Goal: Information Seeking & Learning: Learn about a topic

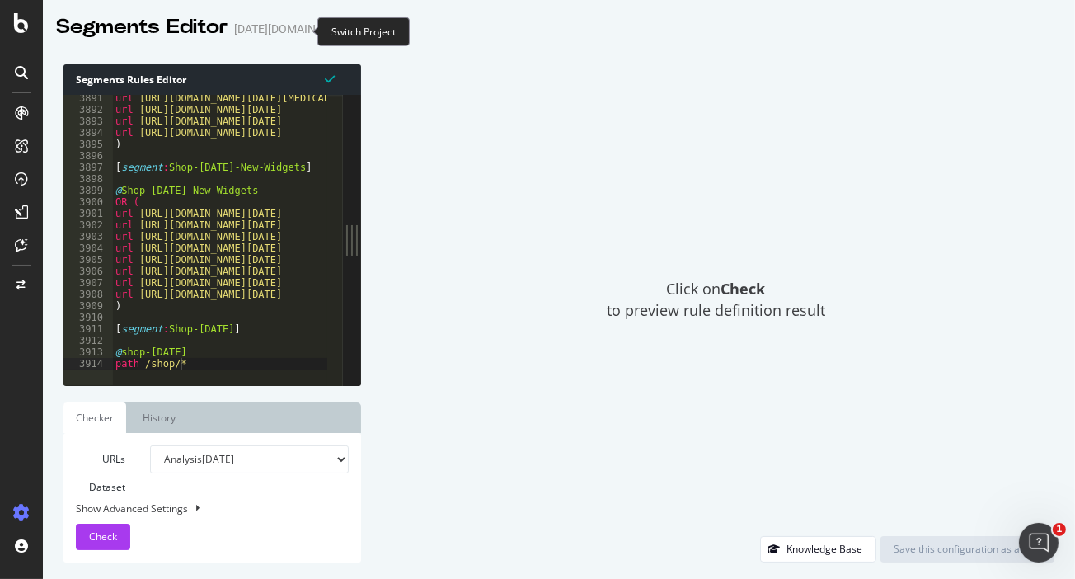
click at [363, 26] on icon "arrow-right-arrow-left" at bounding box center [368, 29] width 10 height 12
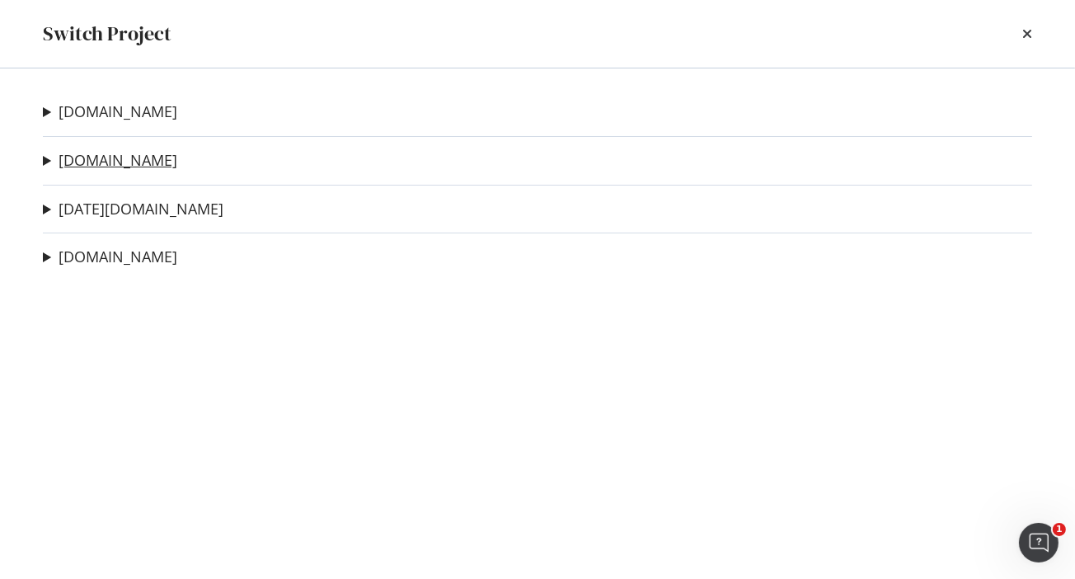
click at [104, 158] on link "[DOMAIN_NAME]" at bounding box center [118, 160] width 119 height 17
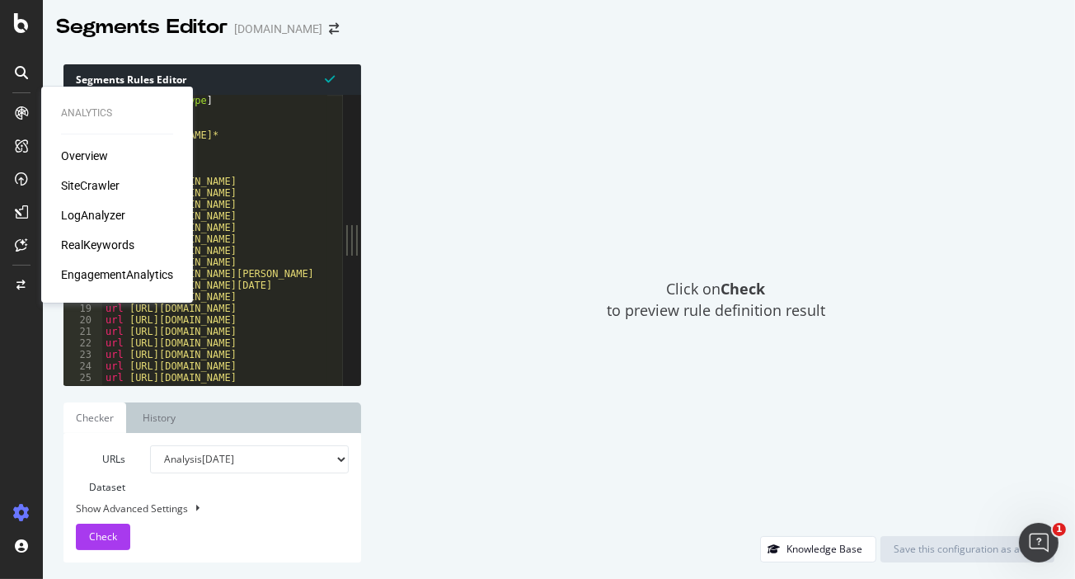
click at [80, 204] on div "Overview SiteCrawler LogAnalyzer RealKeywords EngagementAnalytics" at bounding box center [117, 215] width 112 height 135
click at [83, 213] on div "LogAnalyzer" at bounding box center [93, 215] width 64 height 16
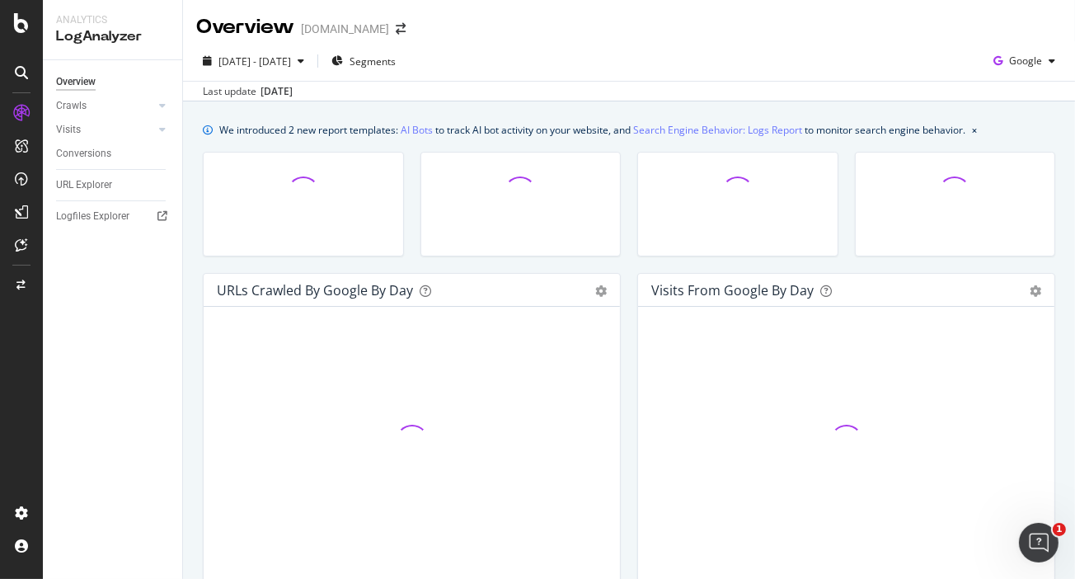
click at [1027, 218] on div at bounding box center [956, 193] width 200 height 80
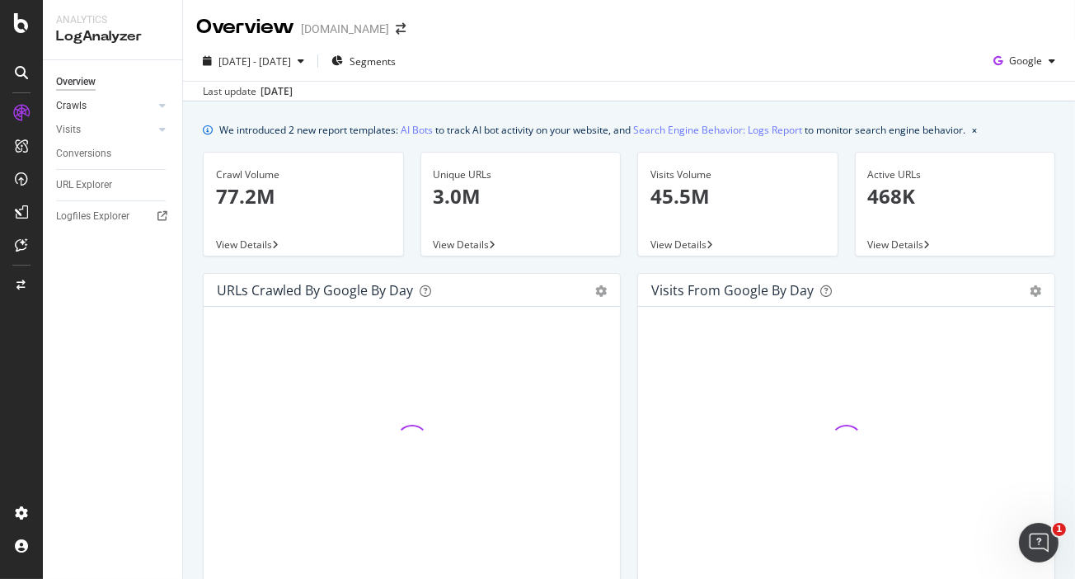
click at [89, 104] on link "Crawls" at bounding box center [105, 105] width 98 height 17
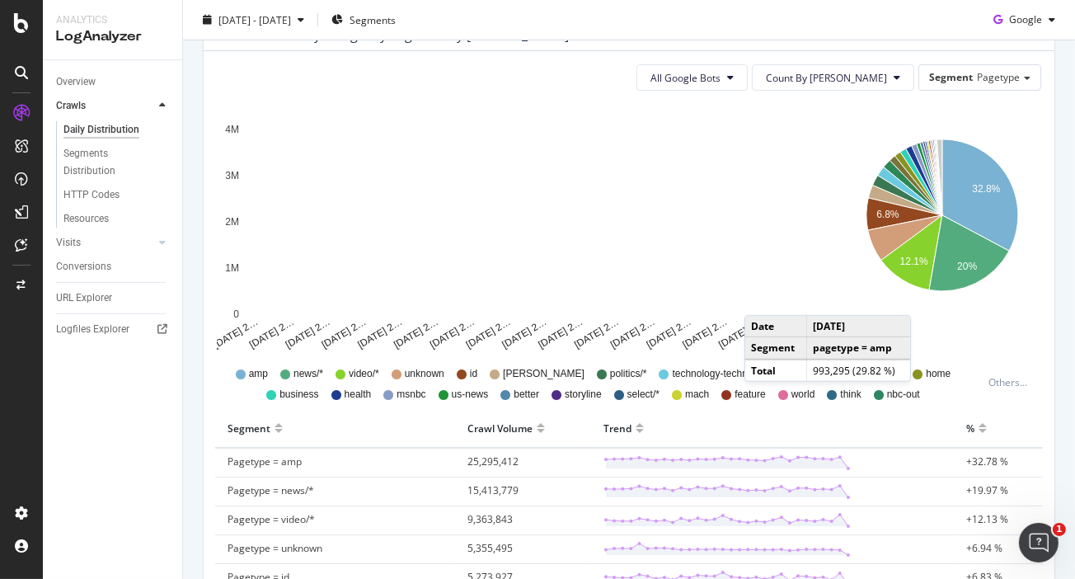
scroll to position [205, 0]
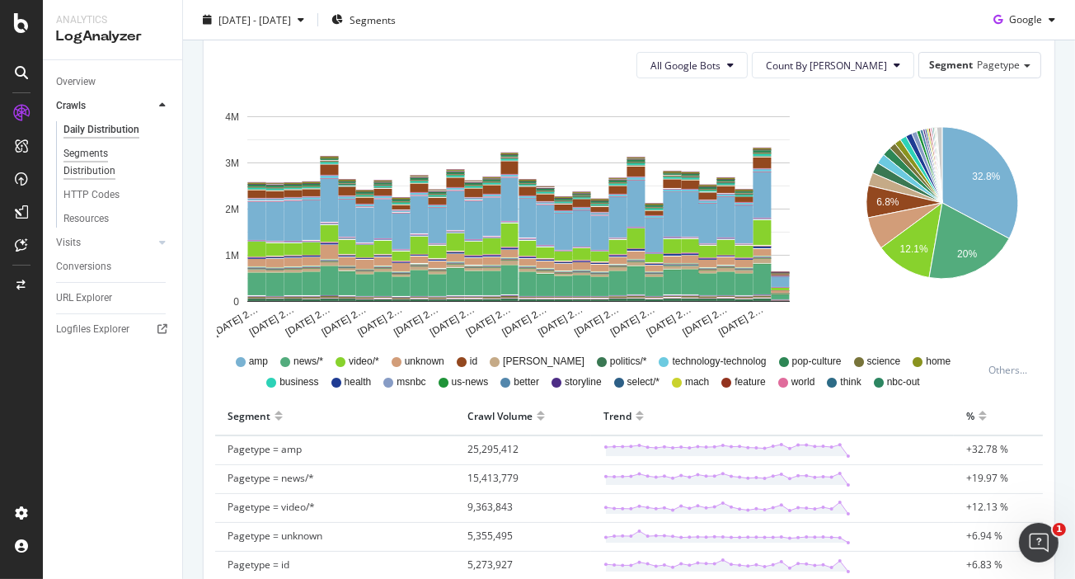
click at [94, 163] on div "Segments Distribution" at bounding box center [109, 162] width 92 height 35
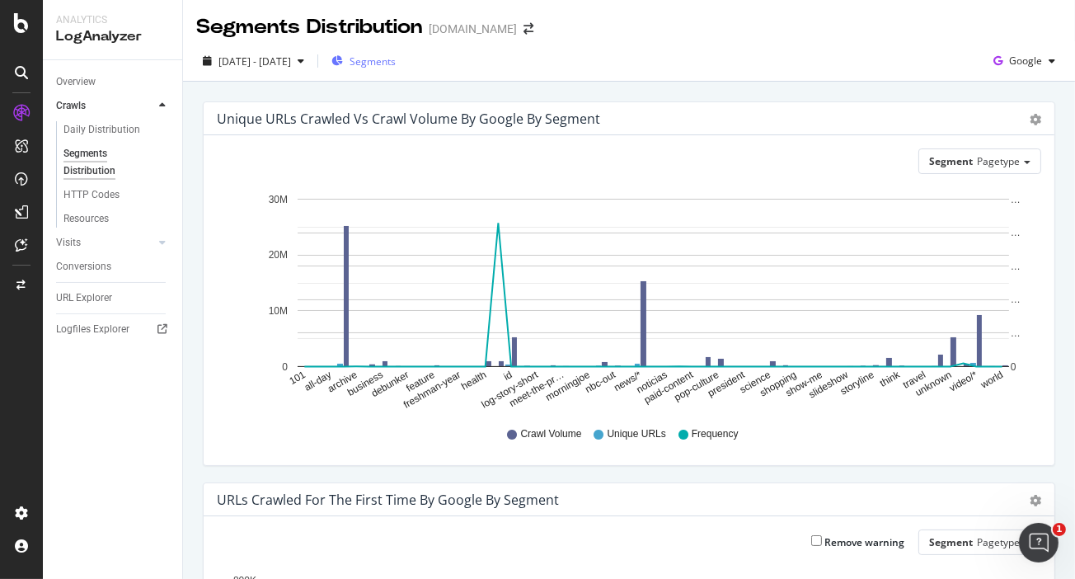
click at [387, 63] on span "Segments" at bounding box center [373, 61] width 46 height 14
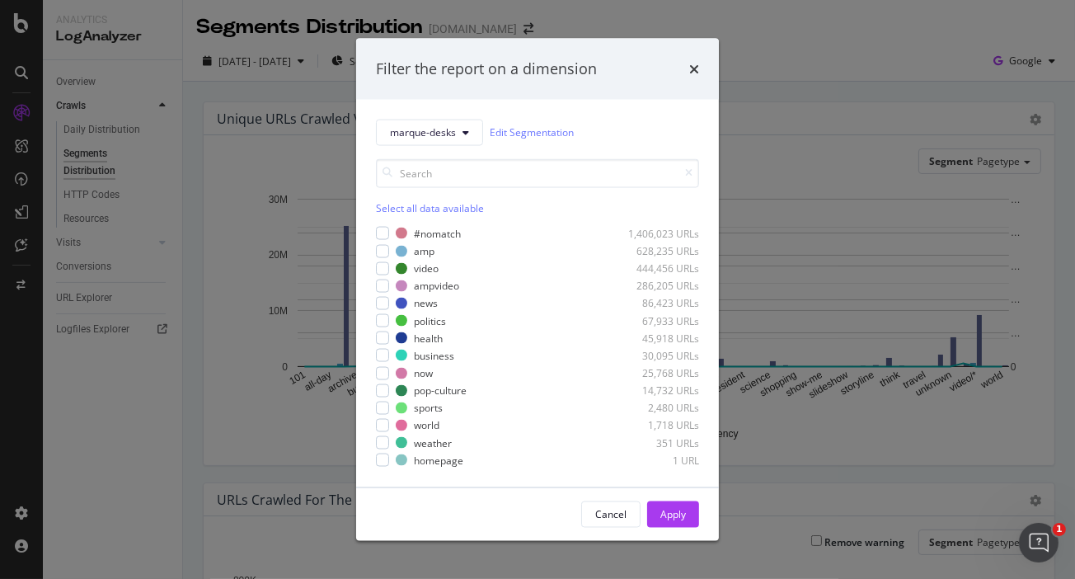
click at [222, 190] on div "Filter the report on a dimension marque-desks Edit Segmentation Select all data…" at bounding box center [537, 289] width 1075 height 579
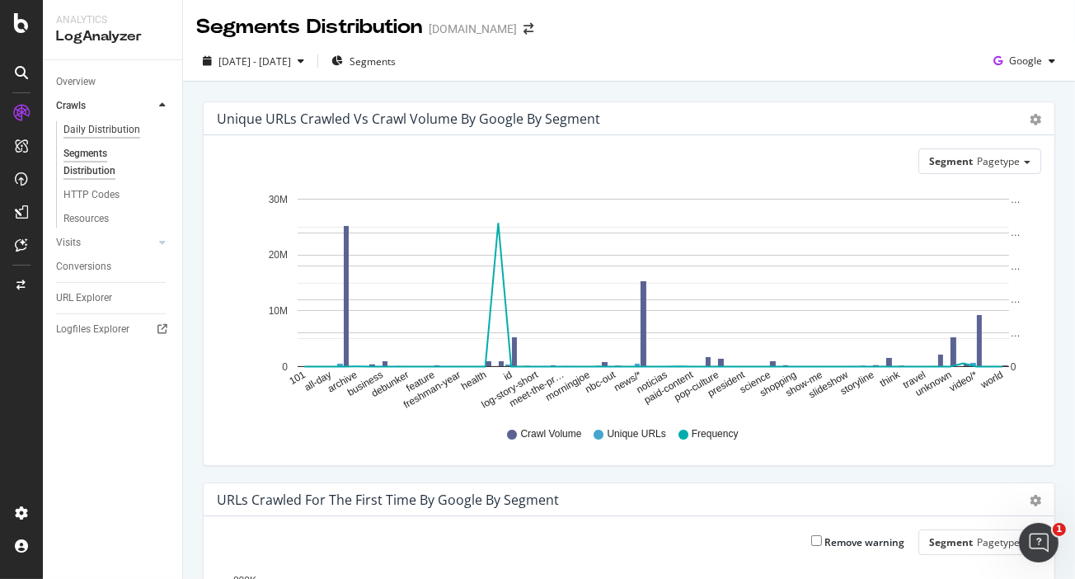
click at [100, 129] on div "Daily Distribution" at bounding box center [101, 129] width 77 height 17
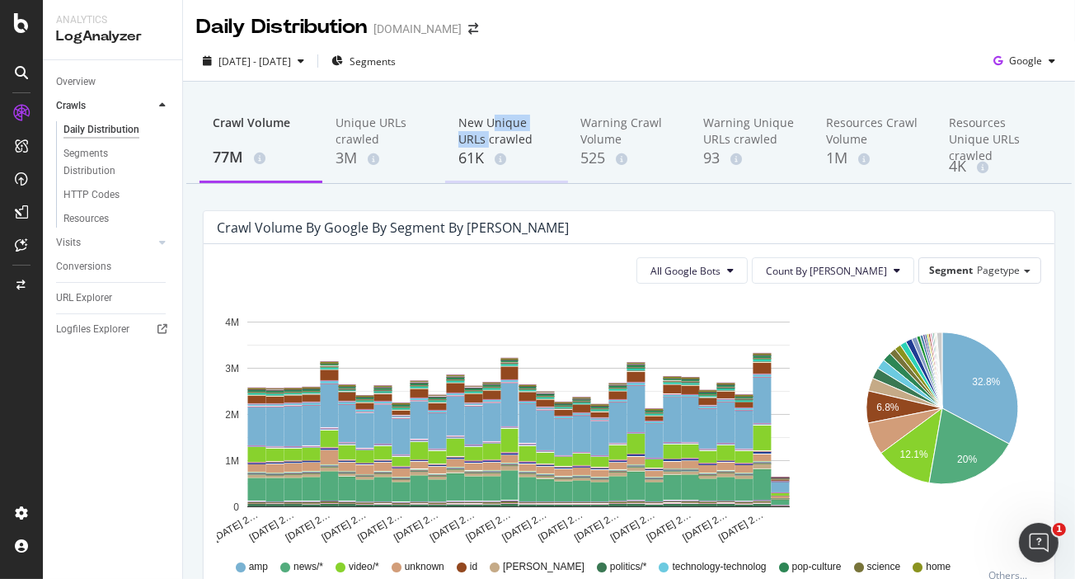
click at [486, 130] on div "New Unique URLs crawled" at bounding box center [506, 131] width 96 height 33
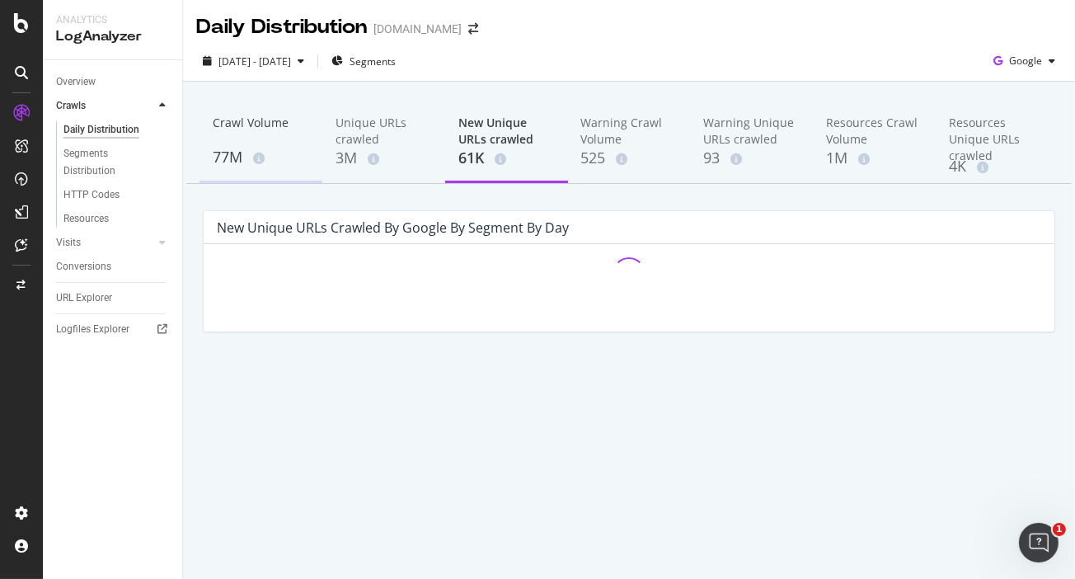
click at [237, 157] on div "77M" at bounding box center [261, 157] width 96 height 21
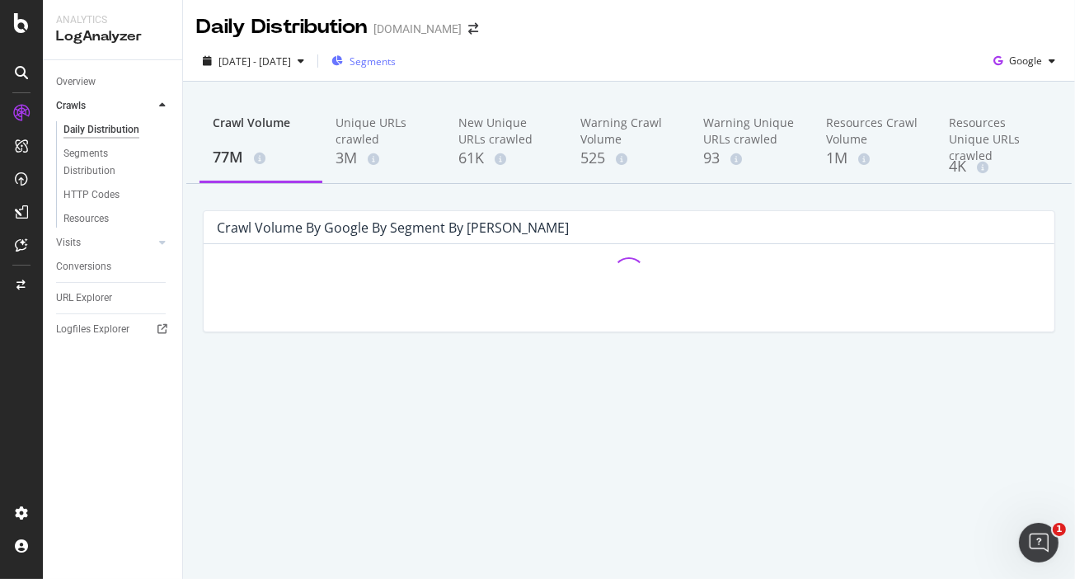
click at [387, 59] on span "Segments" at bounding box center [373, 61] width 46 height 14
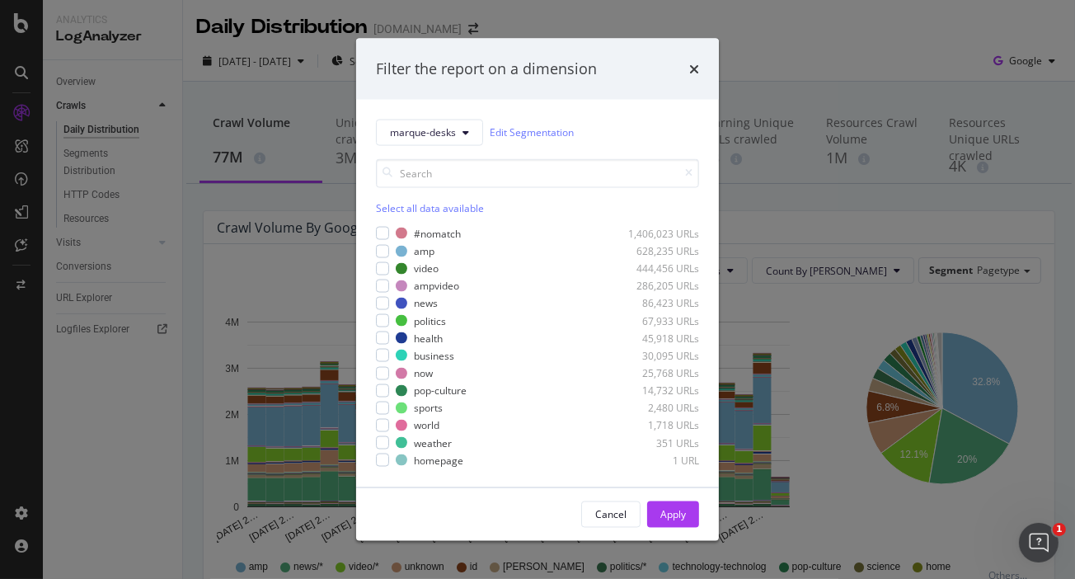
click at [391, 203] on div "Select all data available" at bounding box center [537, 207] width 323 height 14
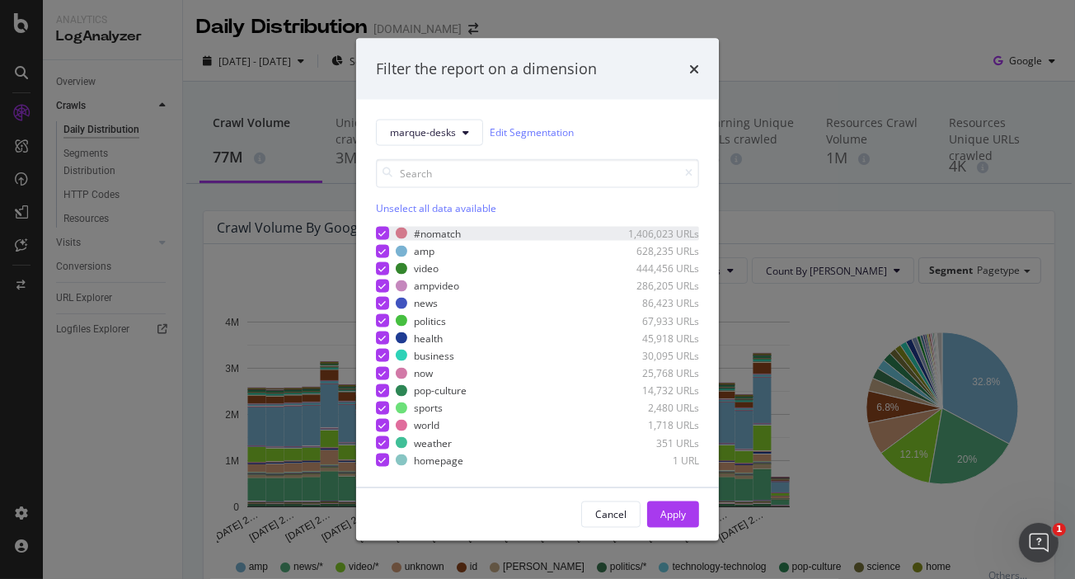
click at [380, 232] on icon "modal" at bounding box center [382, 233] width 7 height 8
click at [683, 510] on div "Apply" at bounding box center [673, 514] width 26 height 14
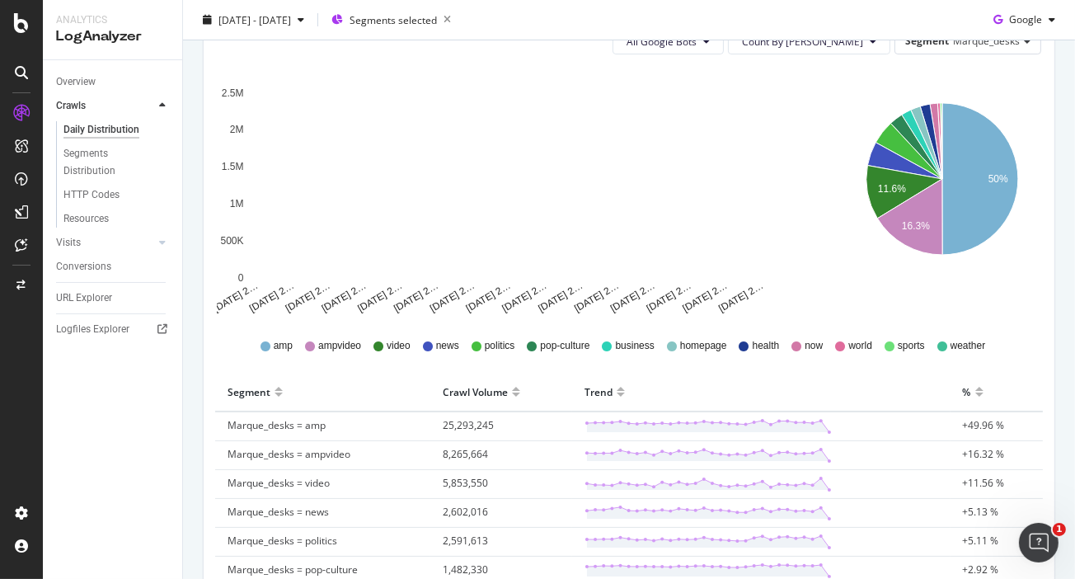
scroll to position [102, 0]
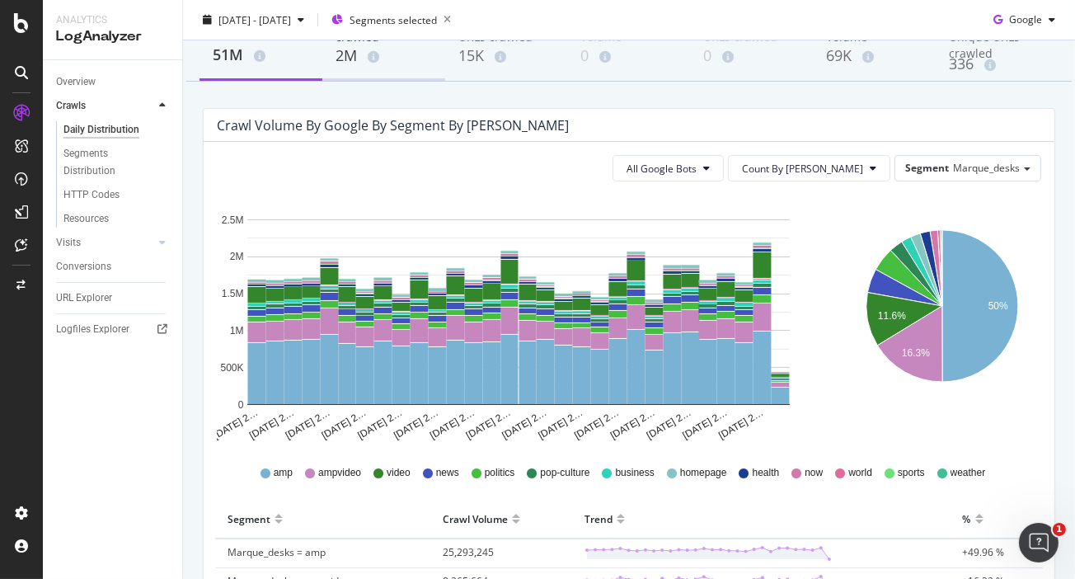
click at [396, 65] on div "2M" at bounding box center [384, 55] width 96 height 21
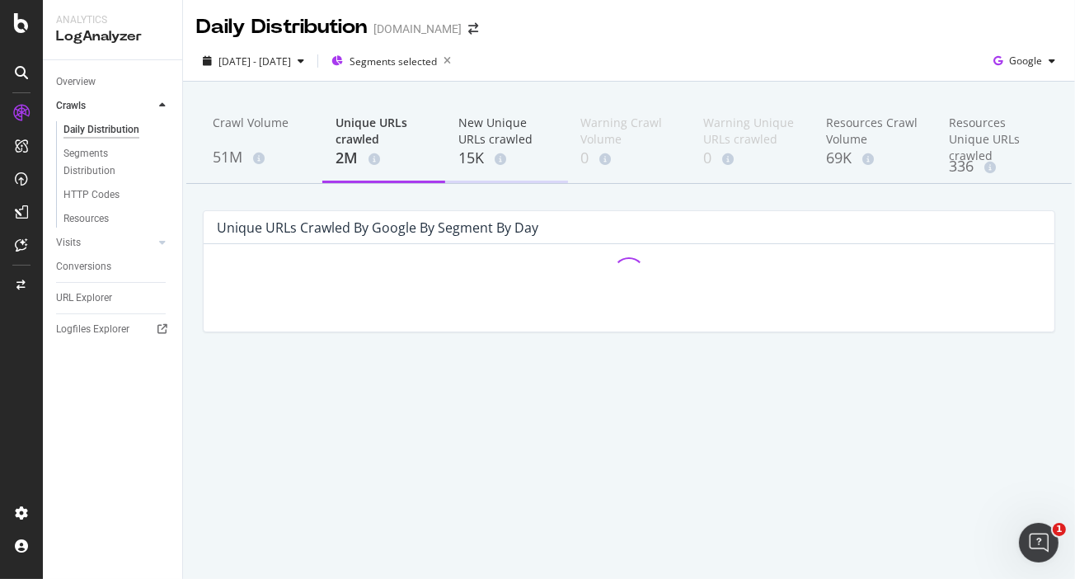
click at [474, 128] on div "New Unique URLs crawled" at bounding box center [506, 131] width 96 height 33
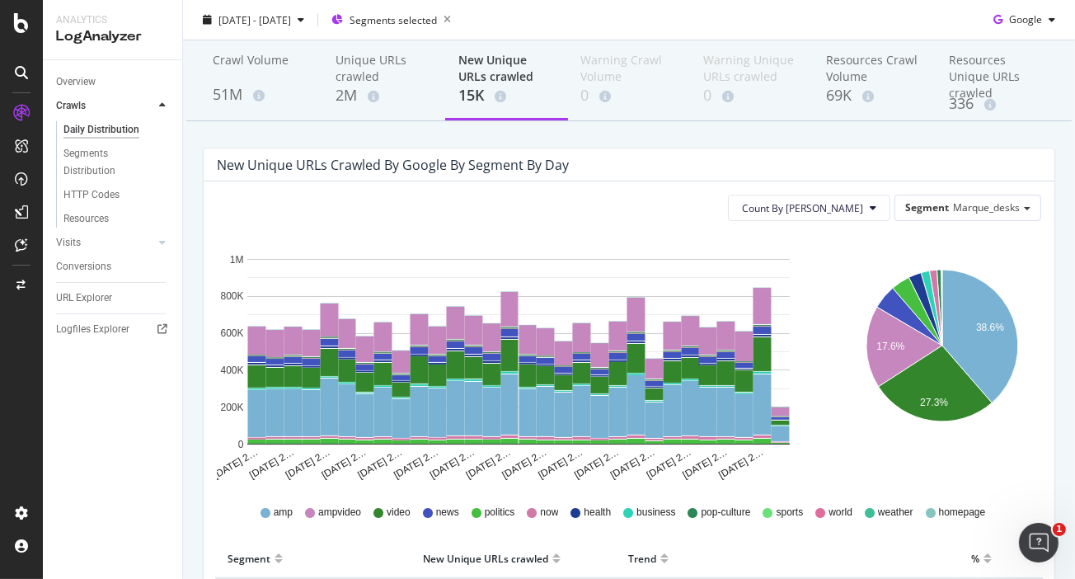
scroll to position [70, 0]
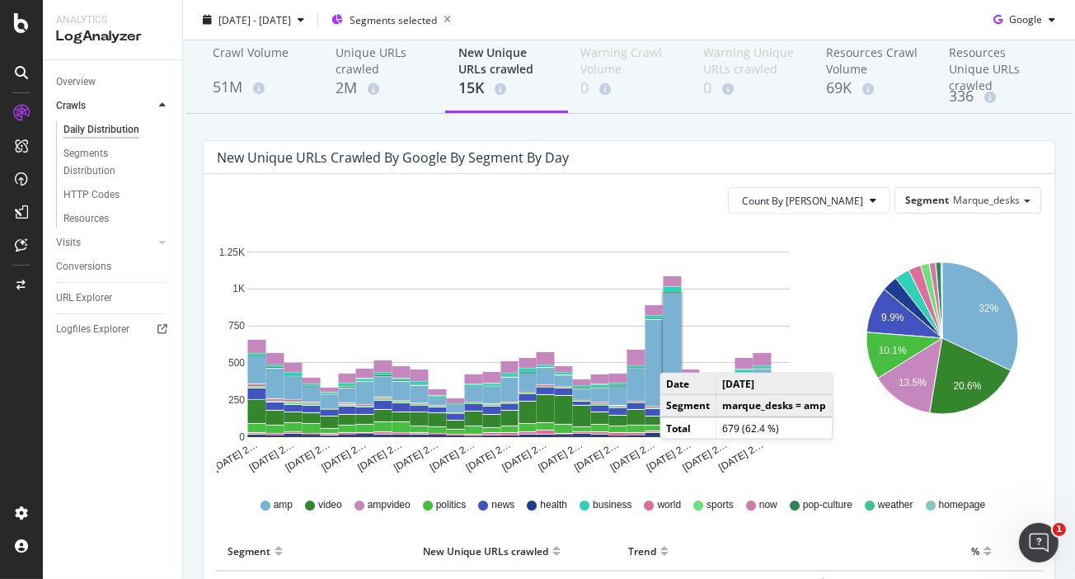
click at [676, 355] on rect "A chart." at bounding box center [673, 343] width 18 height 99
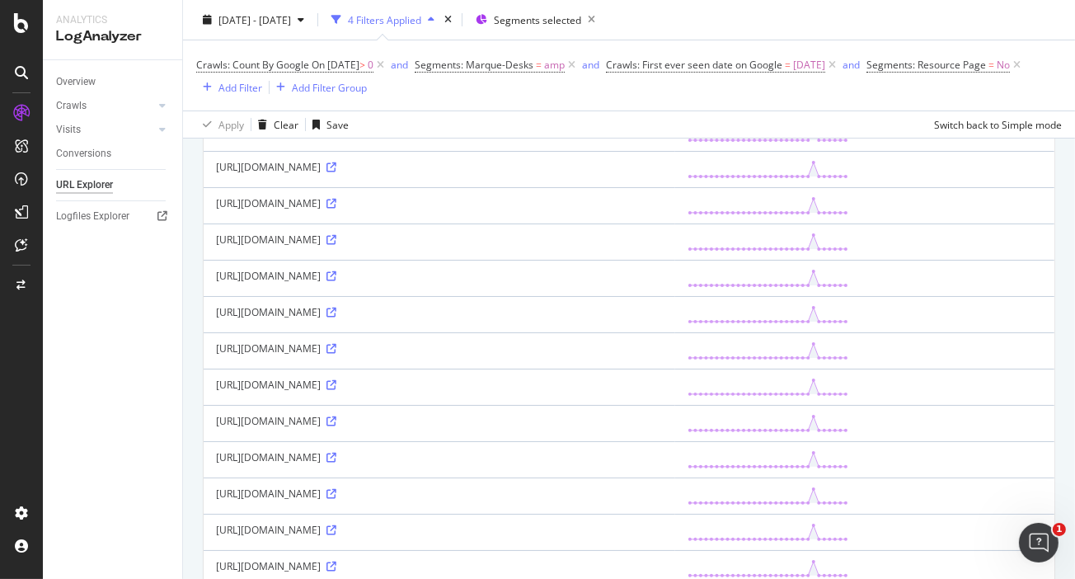
scroll to position [205, 0]
click at [336, 239] on icon at bounding box center [331, 237] width 10 height 10
click at [336, 343] on icon at bounding box center [331, 346] width 10 height 10
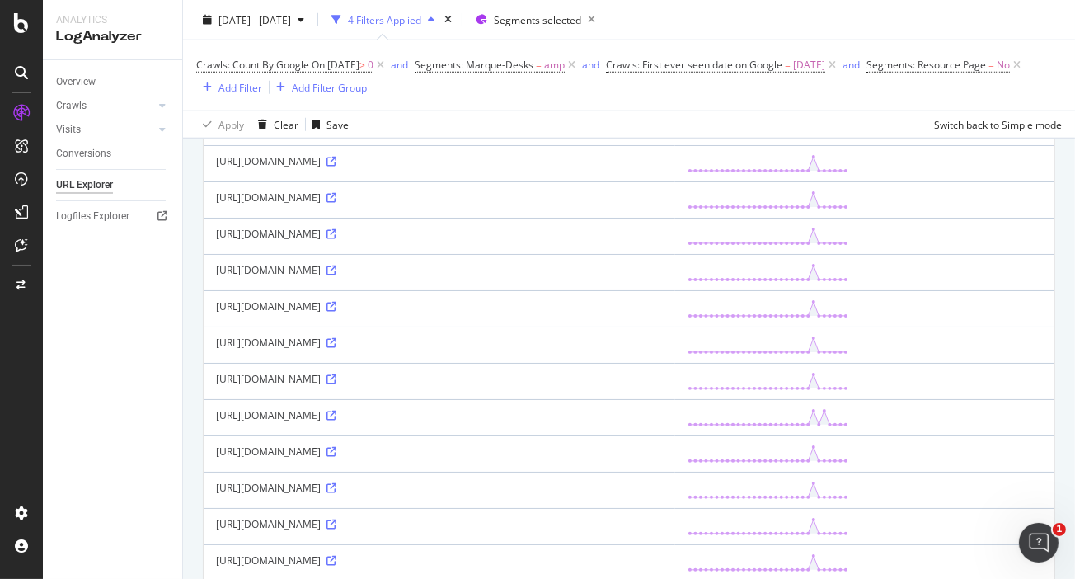
scroll to position [1644, 0]
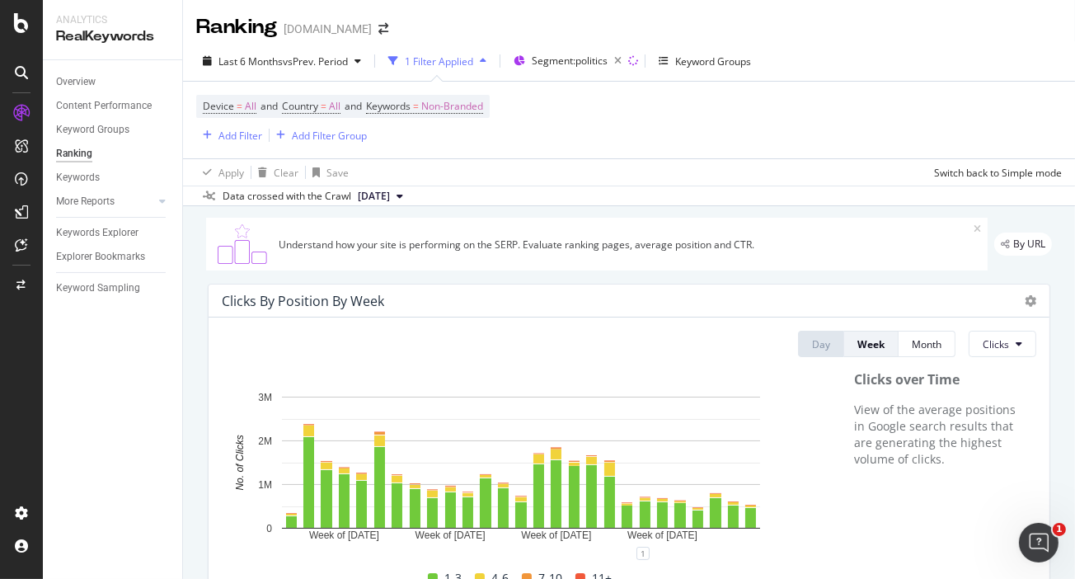
scroll to position [411, 0]
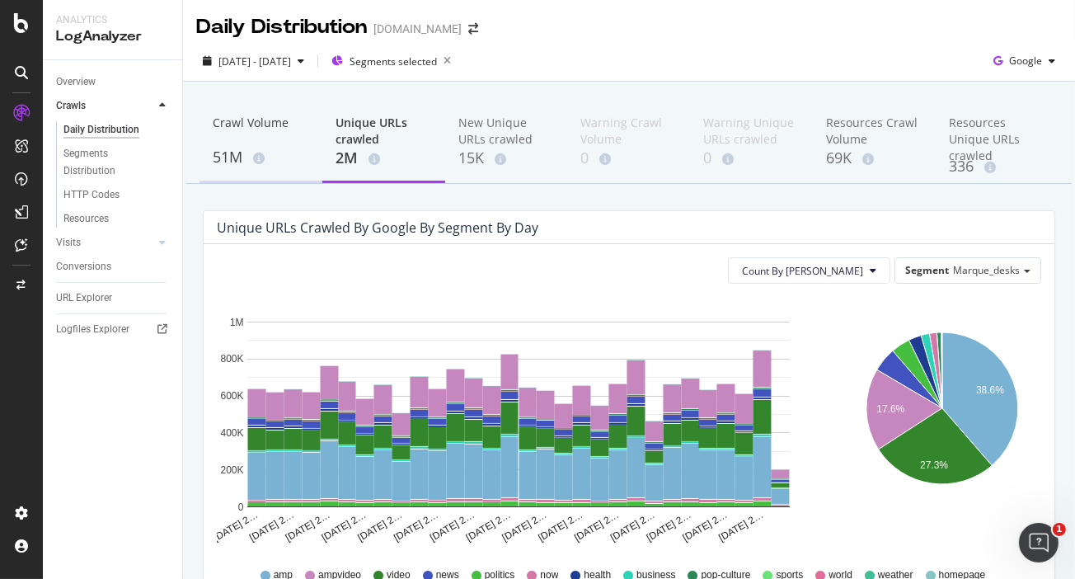
click at [242, 139] on div "Crawl Volume" at bounding box center [261, 130] width 96 height 31
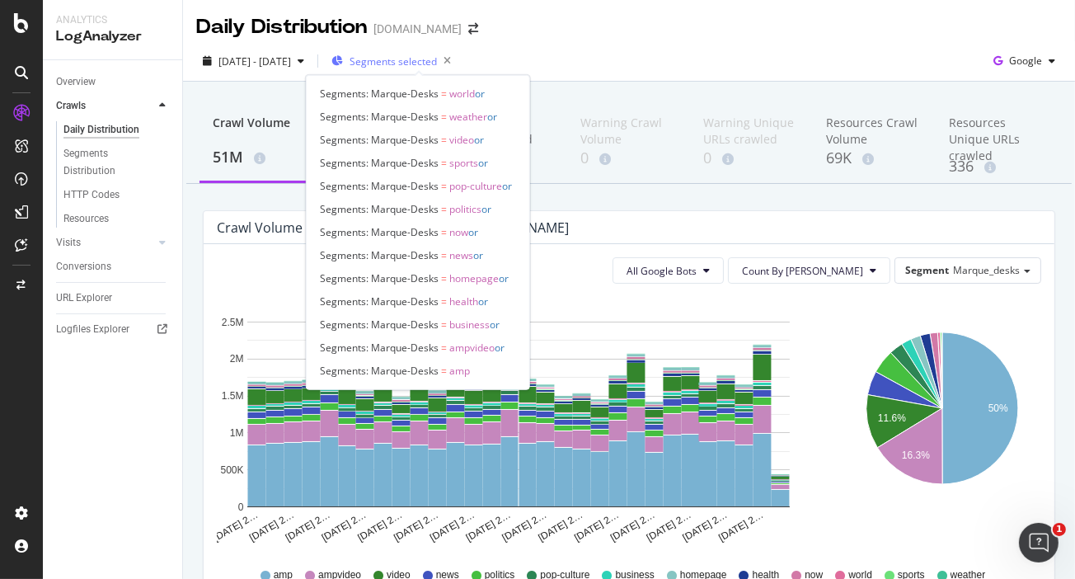
click at [403, 61] on span "Segments selected" at bounding box center [393, 61] width 87 height 14
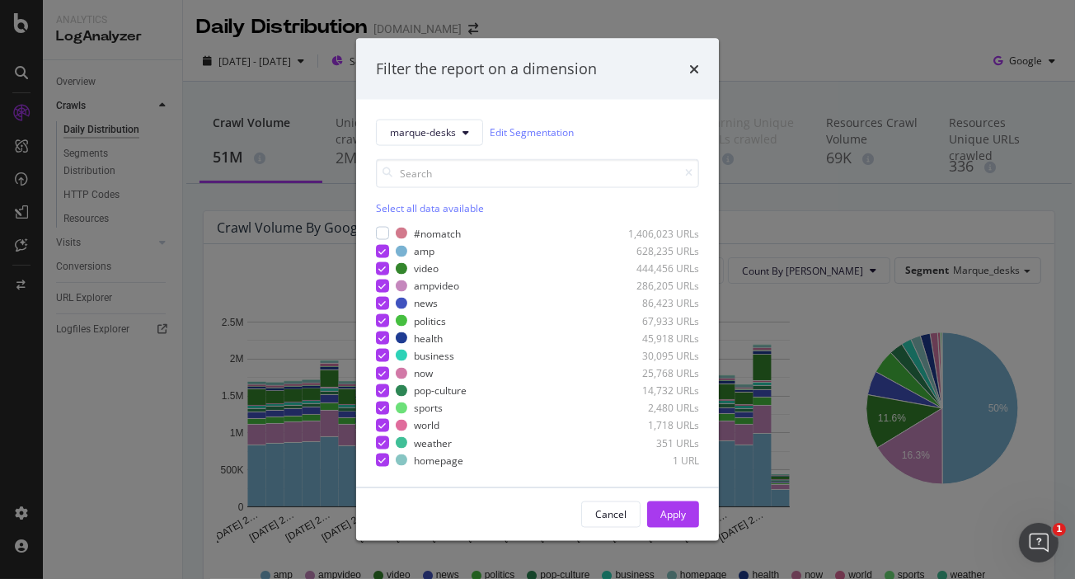
click at [392, 208] on div "Select all data available" at bounding box center [537, 207] width 323 height 14
click at [392, 208] on div "Unselect all data available" at bounding box center [537, 207] width 323 height 14
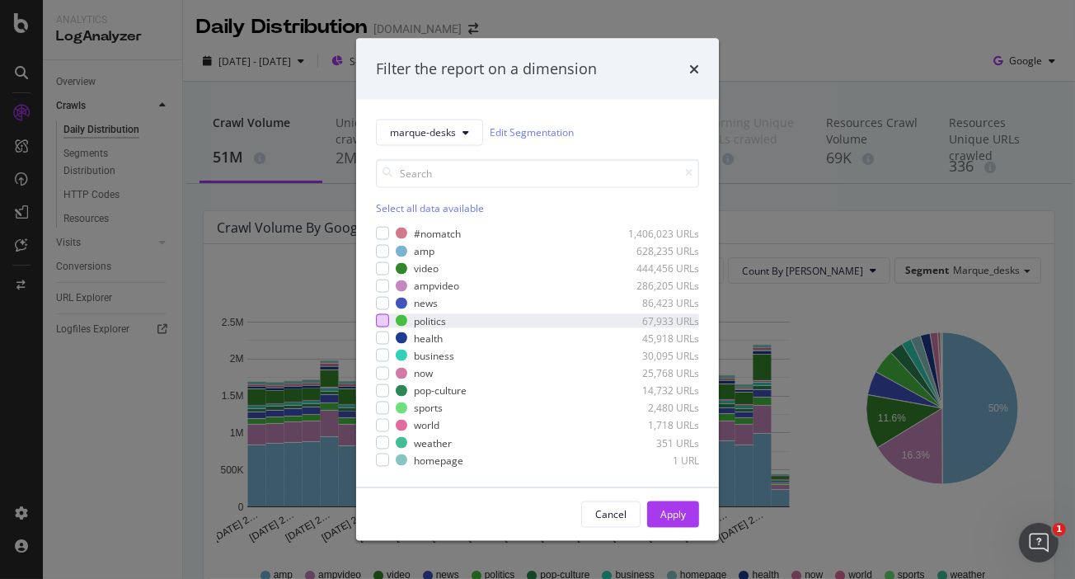
click at [383, 316] on div "modal" at bounding box center [382, 320] width 13 height 13
click at [683, 514] on div "Apply" at bounding box center [673, 514] width 26 height 14
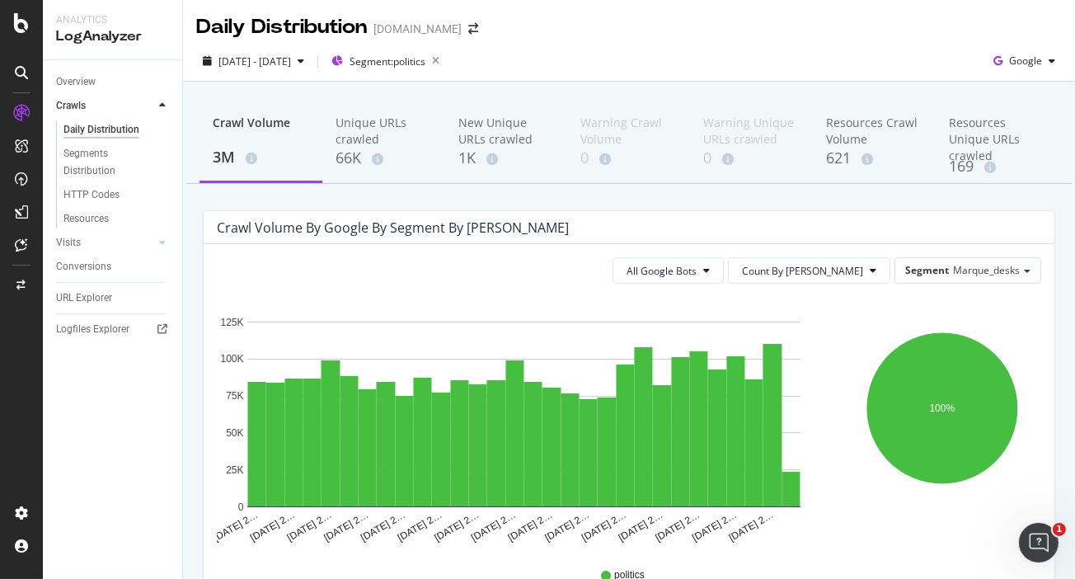
click at [995, 16] on div "Daily Distribution [DOMAIN_NAME]" at bounding box center [629, 20] width 892 height 41
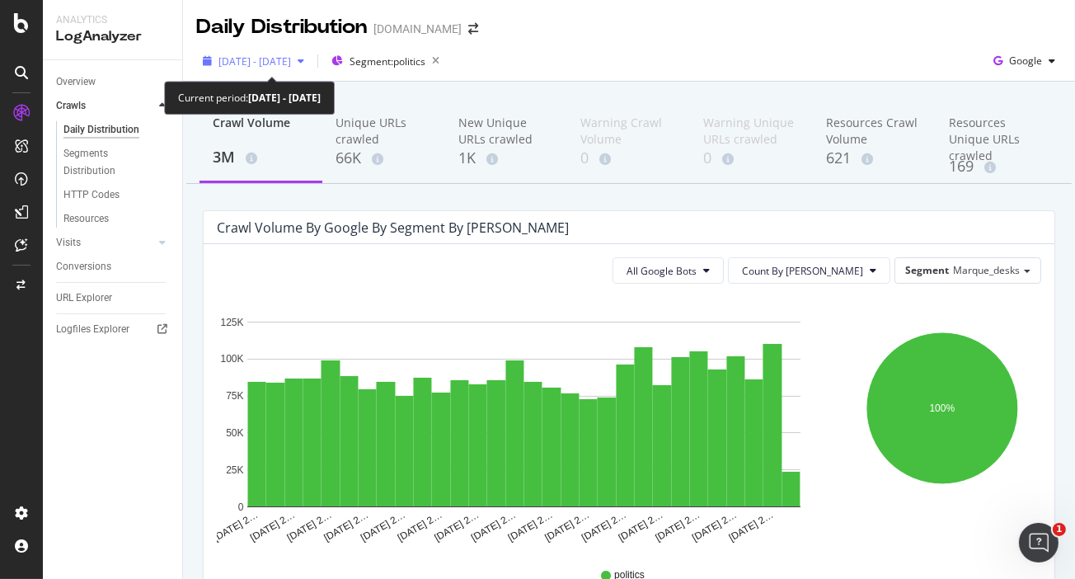
click at [279, 49] on div "[DATE] - [DATE]" at bounding box center [253, 61] width 115 height 25
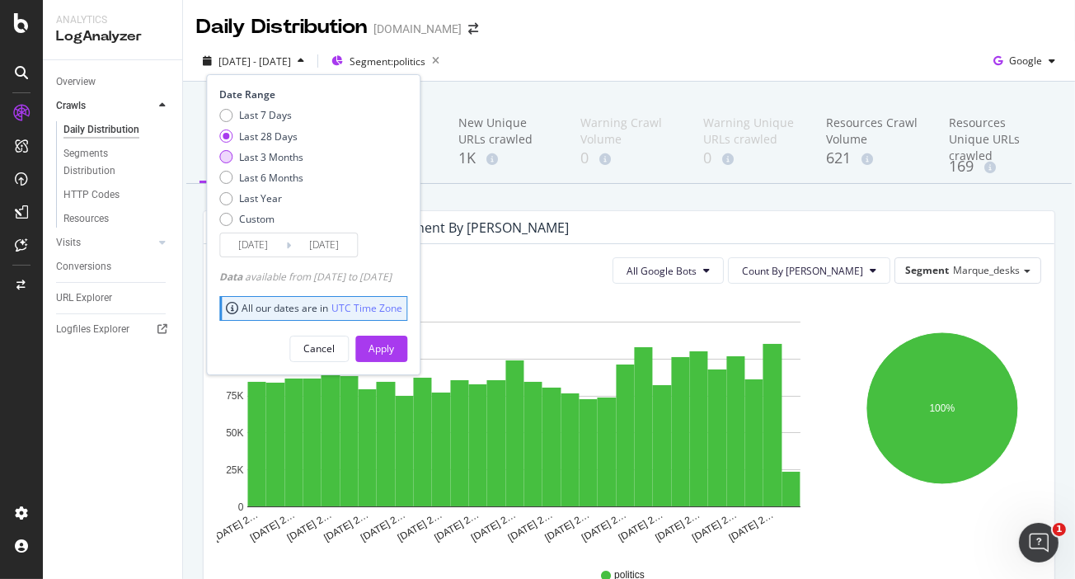
click at [223, 151] on div "Last 3 Months" at bounding box center [225, 156] width 13 height 13
type input "[DATE]"
click at [394, 342] on div "Apply" at bounding box center [382, 348] width 26 height 14
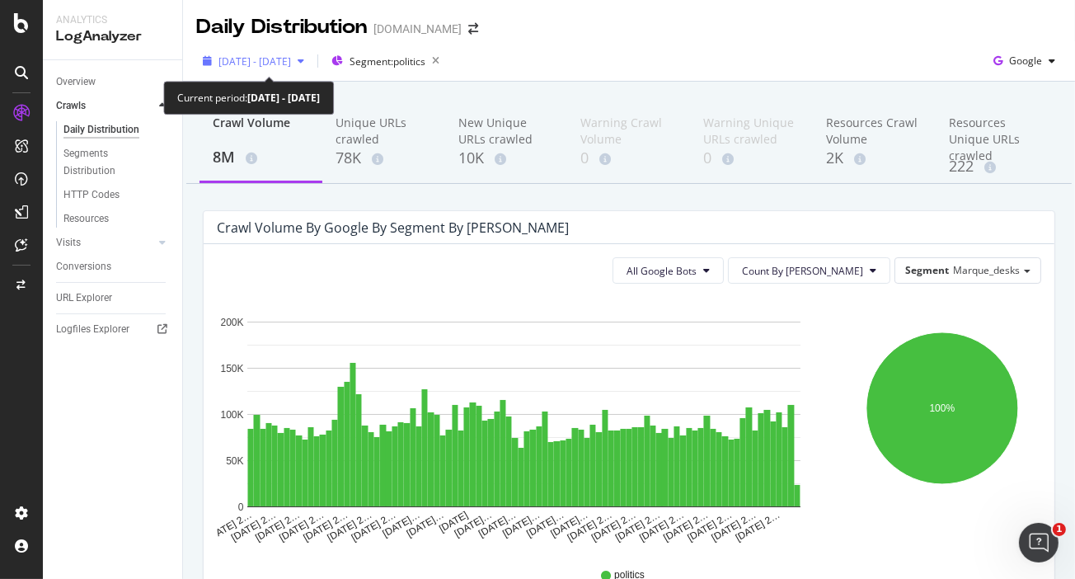
click at [261, 60] on span "[DATE] - [DATE]" at bounding box center [254, 61] width 73 height 14
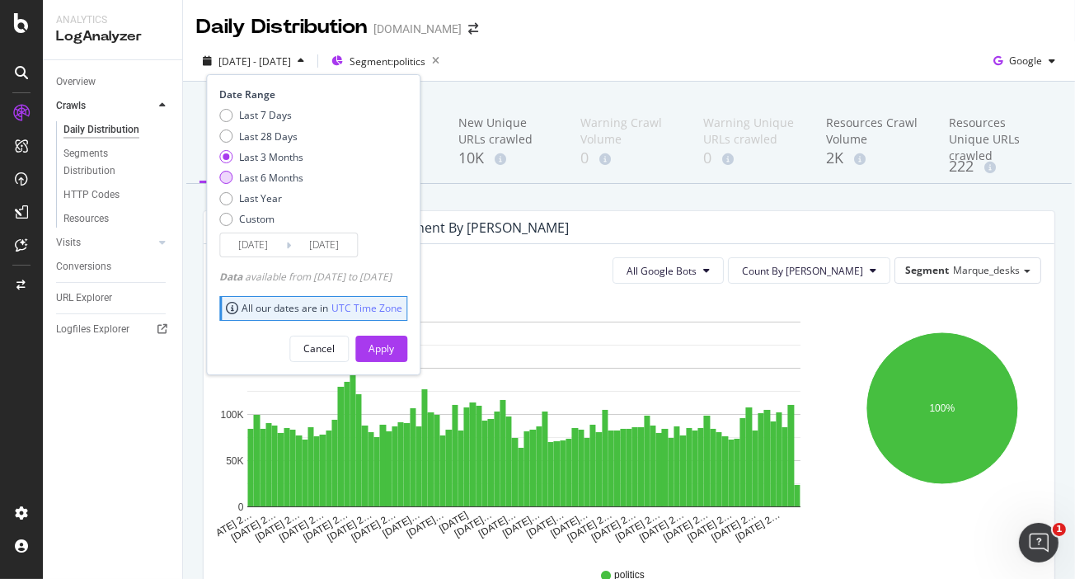
click at [225, 178] on div "Last 6 Months" at bounding box center [225, 177] width 13 height 13
type input "[DATE]"
click at [394, 347] on div "Apply" at bounding box center [382, 348] width 26 height 14
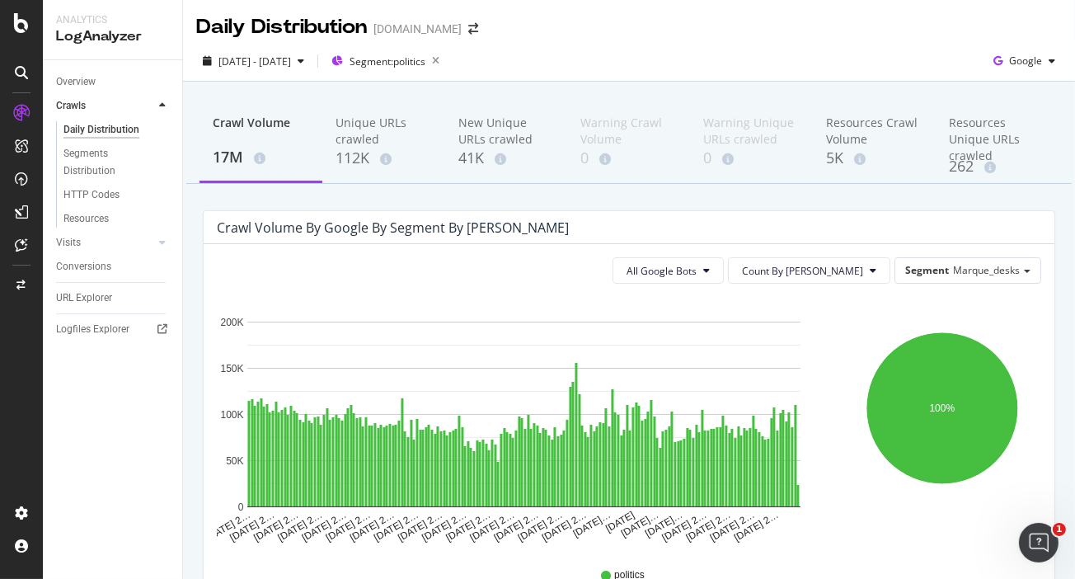
click at [1054, 287] on div "Crawl Volume 17M Unique URLs crawled 112K New Unique URLs crawled 41K Warning C…" at bounding box center [629, 442] width 892 height 721
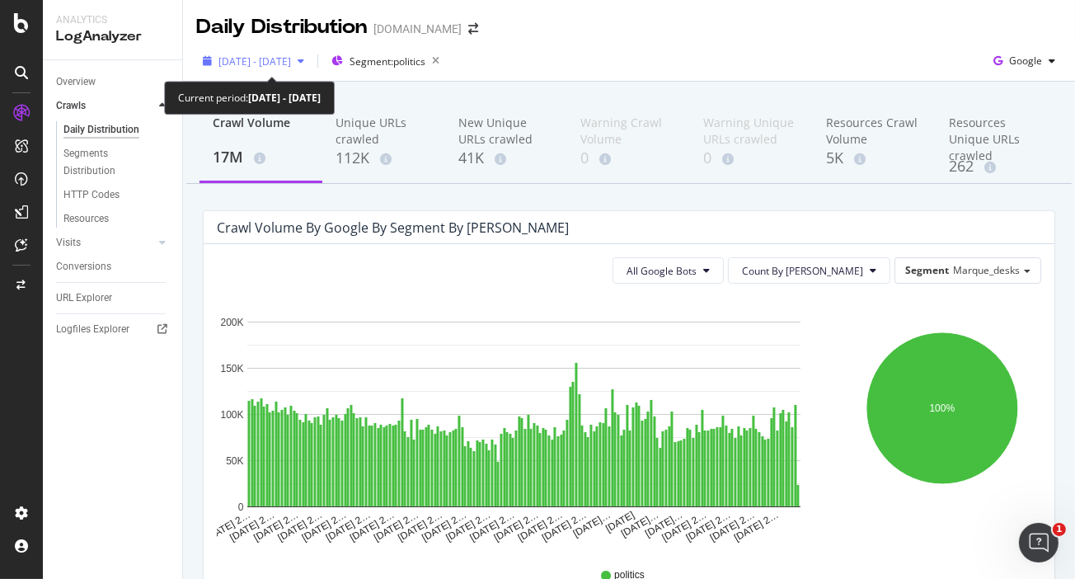
click at [263, 63] on span "[DATE] - [DATE]" at bounding box center [254, 61] width 73 height 14
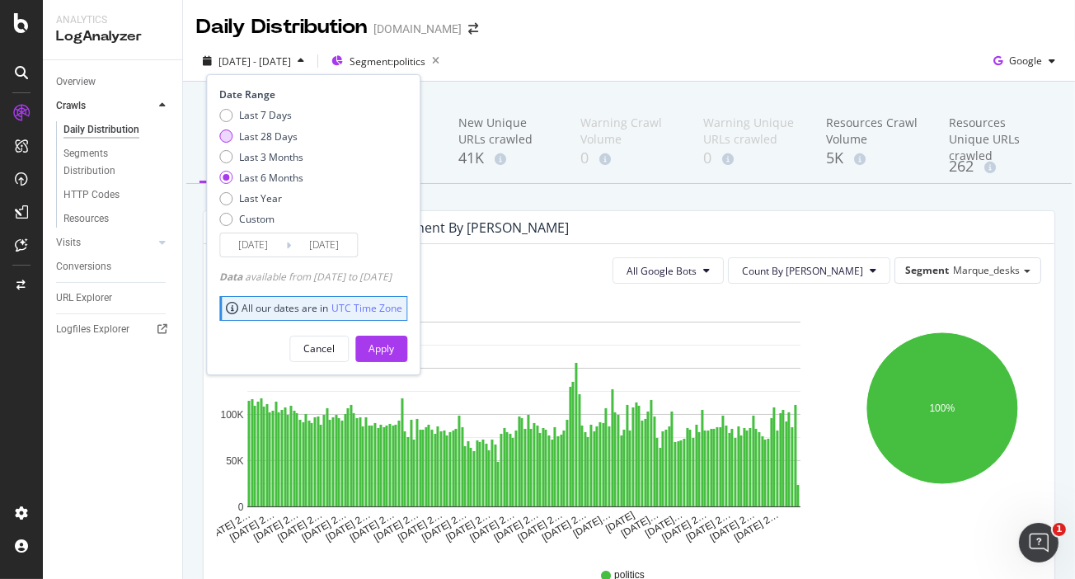
click at [230, 134] on div "Last 28 Days" at bounding box center [225, 135] width 13 height 13
type input "[DATE]"
click at [394, 344] on div "Apply" at bounding box center [382, 348] width 26 height 14
